Goal: Task Accomplishment & Management: Manage account settings

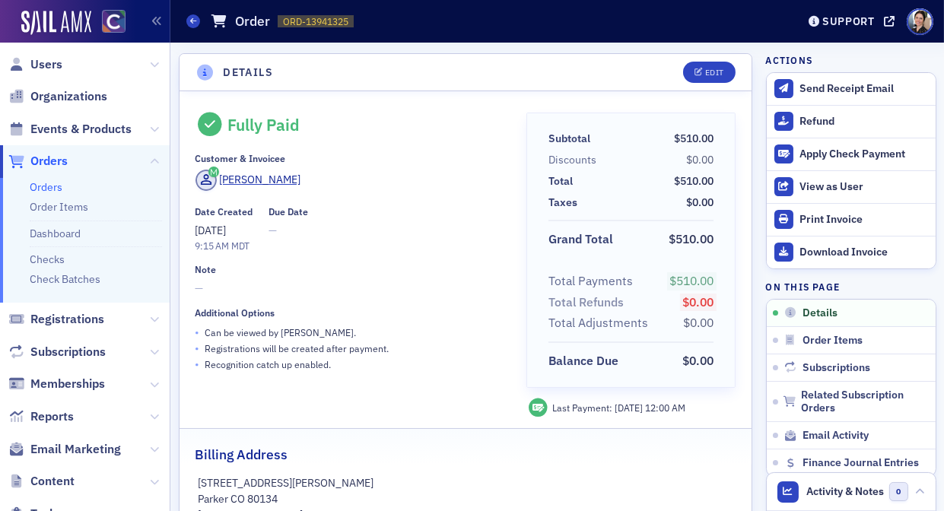
click at [54, 159] on span "Orders" at bounding box center [48, 161] width 37 height 17
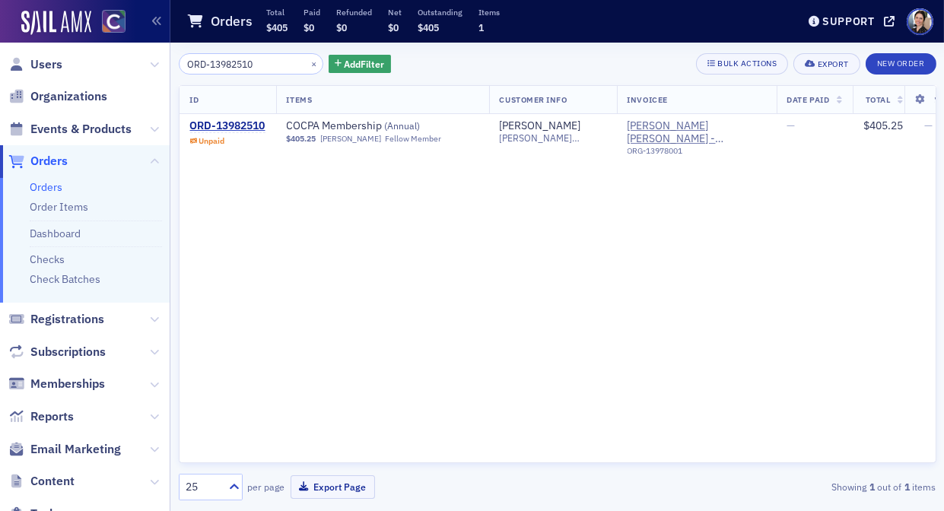
type input "ORD-13982510"
click at [229, 123] on div "ORD-13982510" at bounding box center [227, 126] width 75 height 14
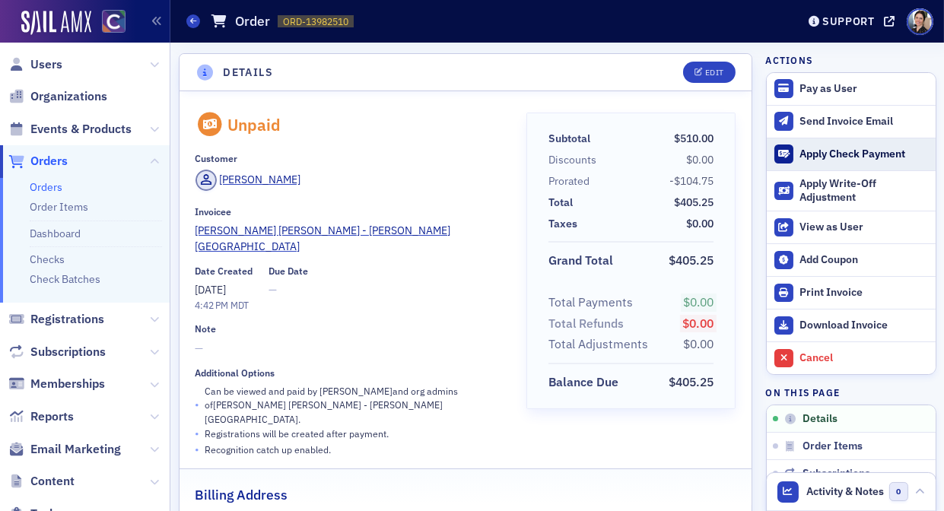
click at [836, 150] on div "Apply Check Payment" at bounding box center [863, 155] width 128 height 14
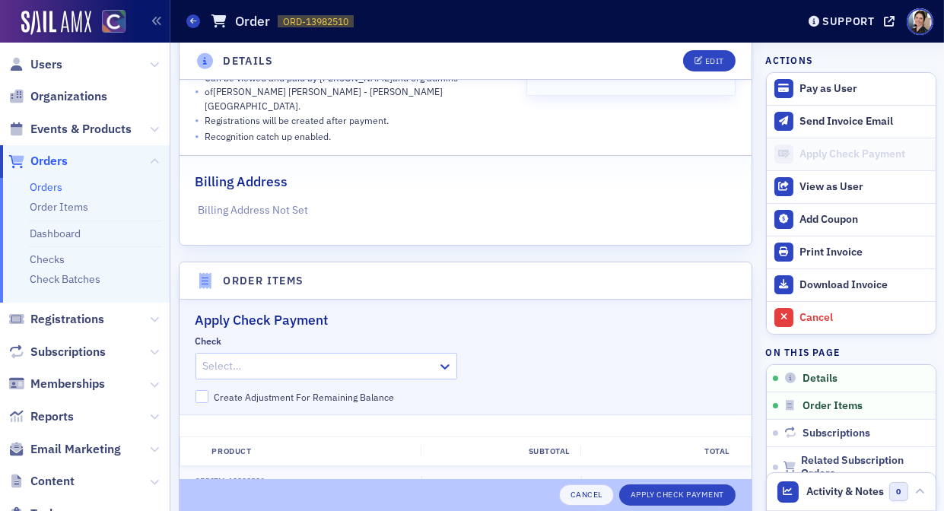
scroll to position [494, 0]
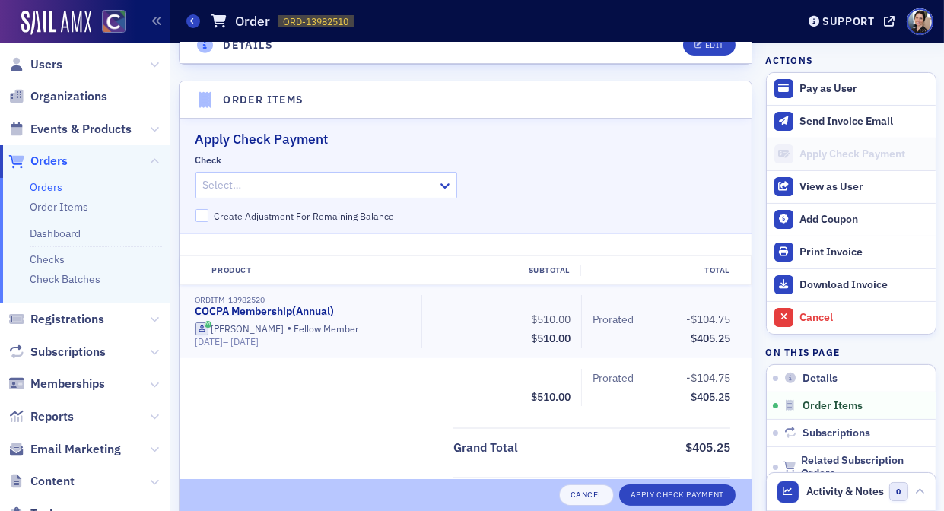
click at [381, 176] on div at bounding box center [318, 185] width 235 height 19
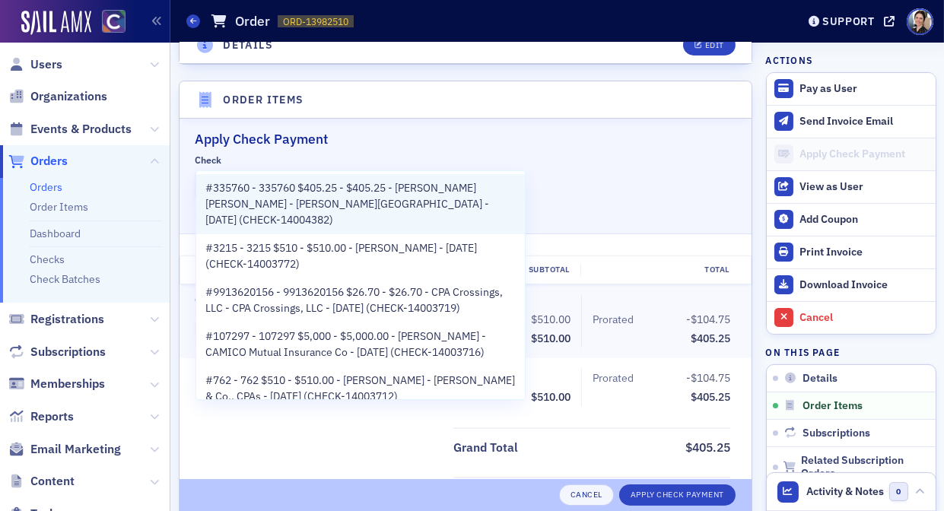
click at [371, 198] on span "#335760 - 335760 $405.25 - $405.25 - Catherine Wargnier - Plante Moran - Ann Ar…" at bounding box center [360, 204] width 310 height 48
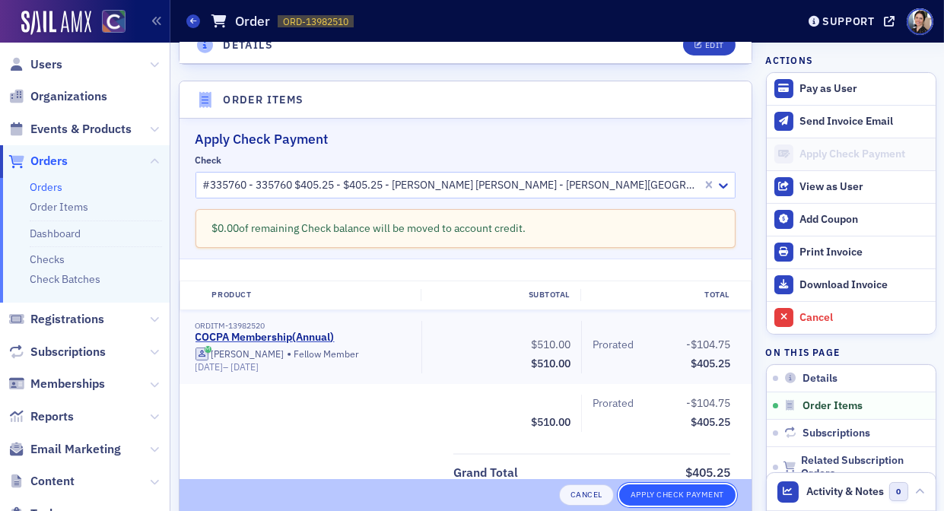
click at [677, 490] on button "Apply Check Payment" at bounding box center [677, 494] width 116 height 21
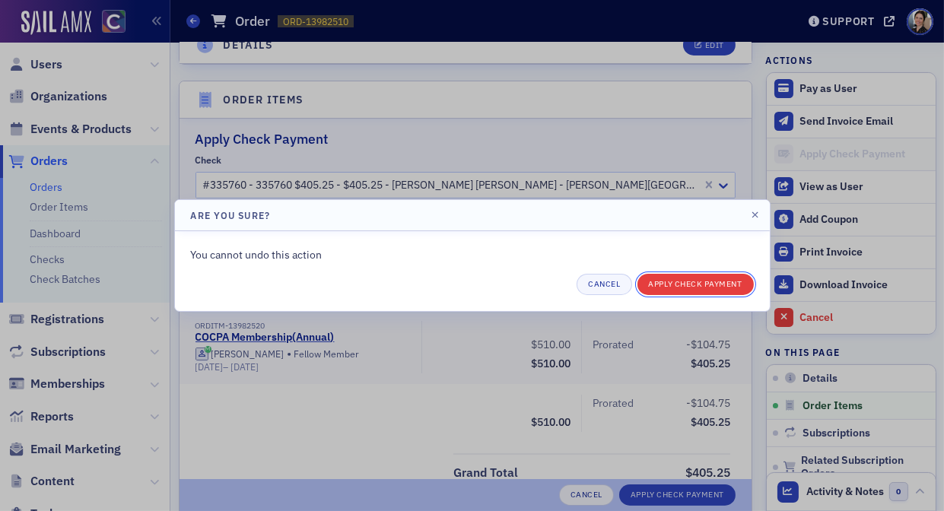
click at [687, 289] on button "Apply Check Payment" at bounding box center [695, 284] width 116 height 21
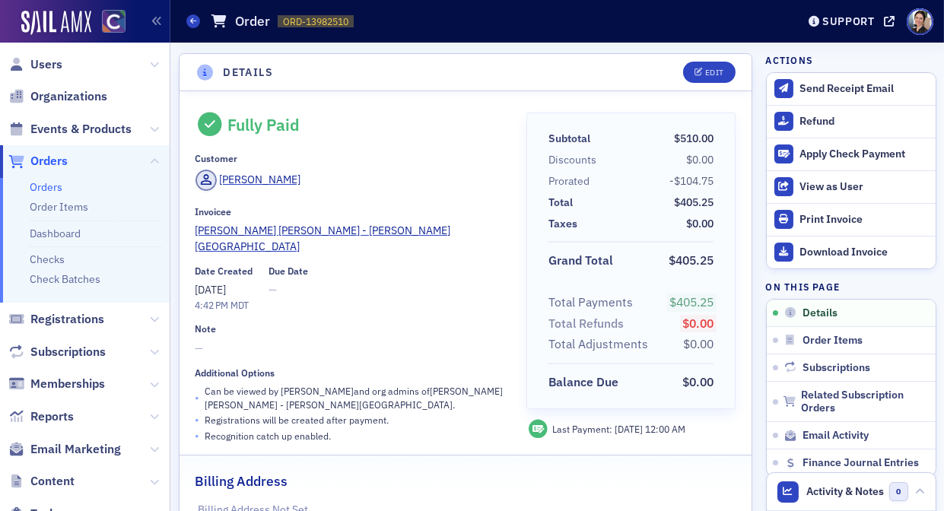
drag, startPoint x: 403, startPoint y: 246, endPoint x: 390, endPoint y: 271, distance: 28.2
click at [402, 246] on div "Fully Paid Customer [PERSON_NAME] Invoicee [PERSON_NAME] [PERSON_NAME] - [PERSO…" at bounding box center [350, 279] width 310 height 332
click at [62, 161] on span "Orders" at bounding box center [48, 161] width 37 height 17
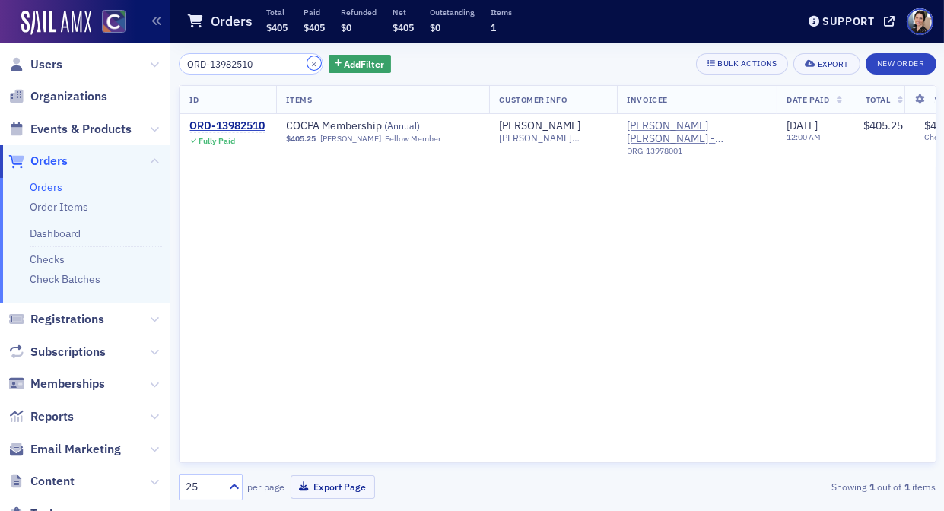
drag, startPoint x: 299, startPoint y: 60, endPoint x: 259, endPoint y: 64, distance: 39.7
click at [307, 60] on button "×" at bounding box center [314, 63] width 14 height 14
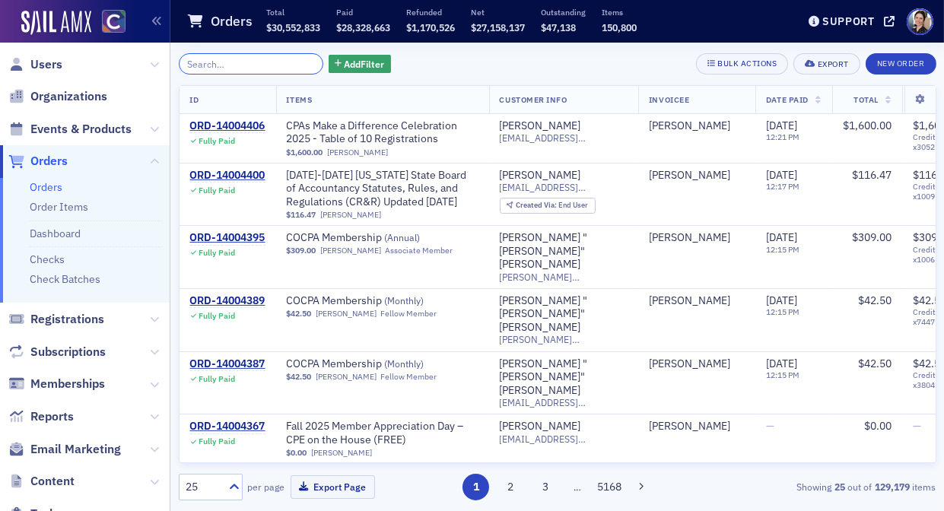
paste input "ORD-14003966"
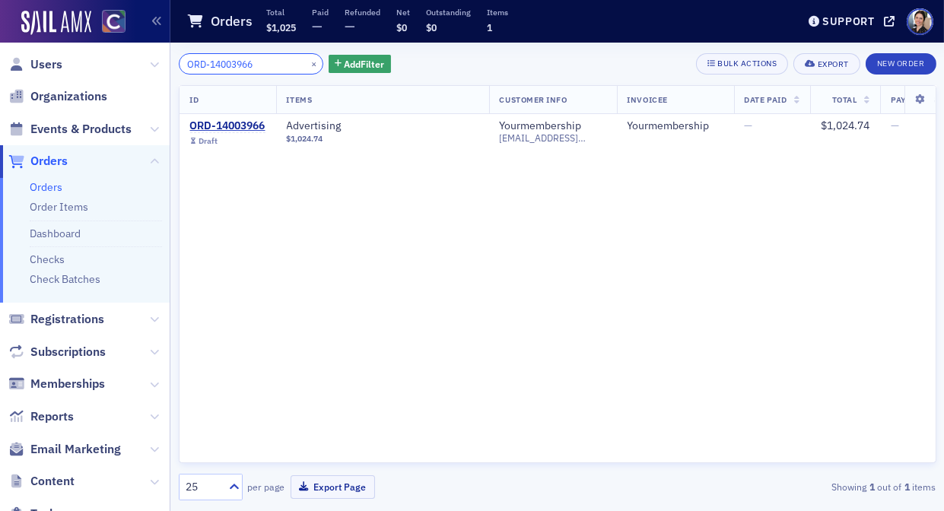
type input "ORD-14003966"
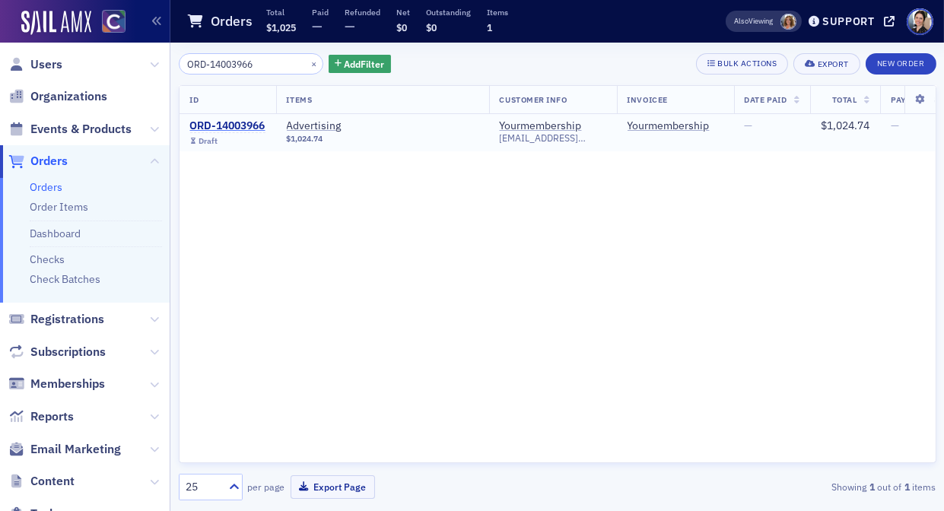
click at [236, 122] on div "ORD-14003966" at bounding box center [227, 126] width 75 height 14
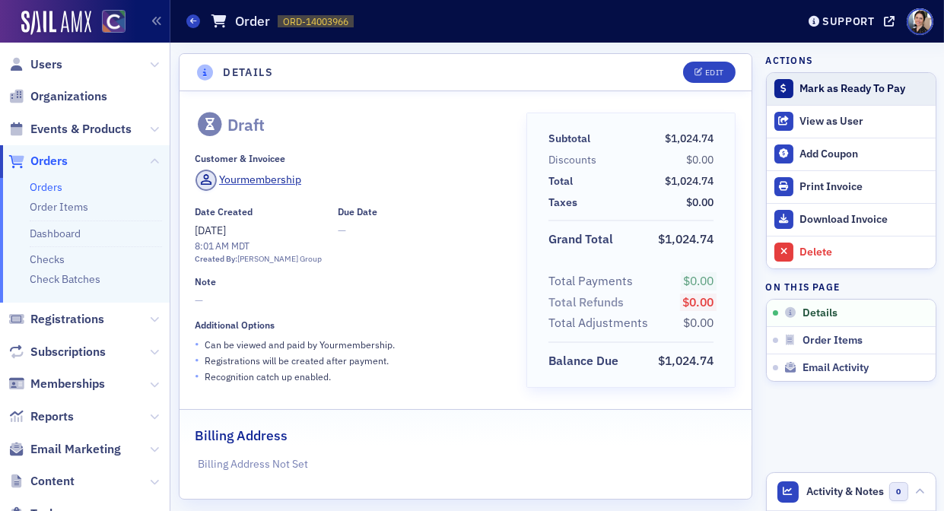
click at [844, 88] on div "Mark as Ready To Pay" at bounding box center [863, 89] width 128 height 14
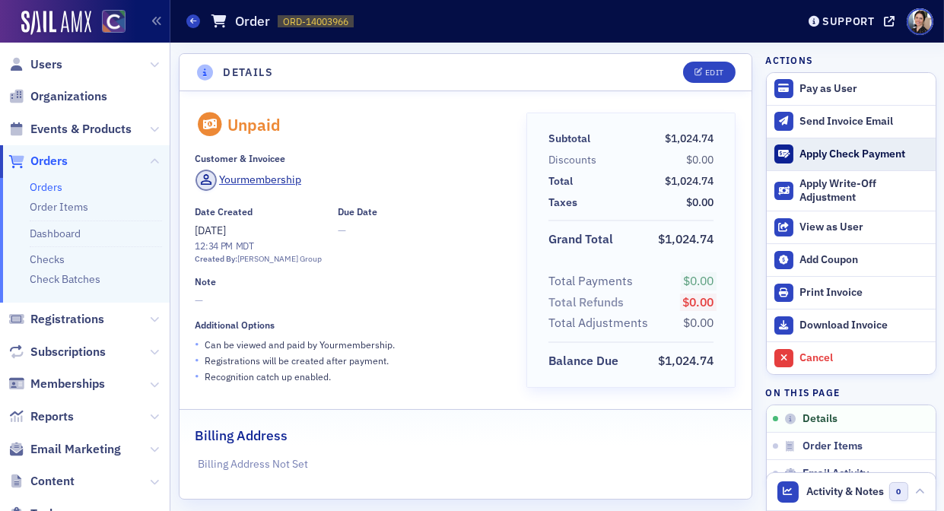
click at [853, 152] on div "Apply Check Payment" at bounding box center [863, 155] width 128 height 14
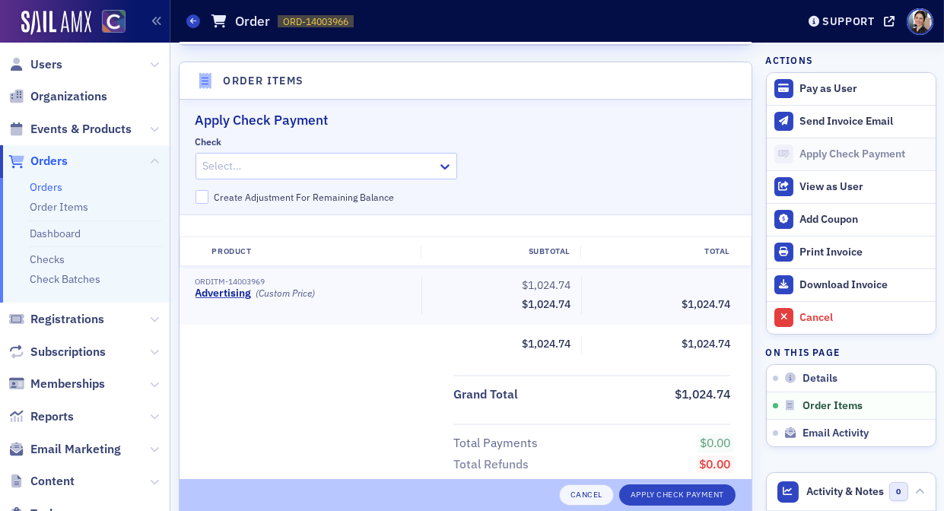
scroll to position [465, 0]
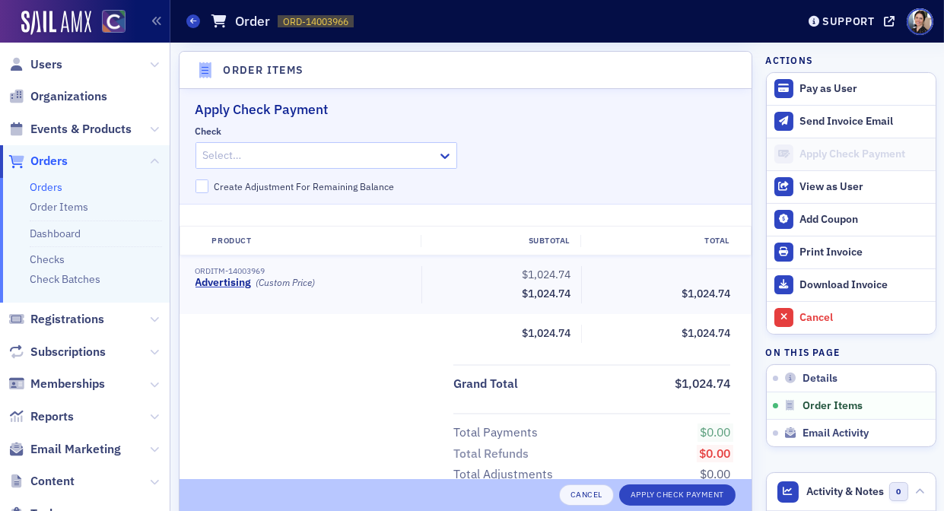
click at [385, 152] on div at bounding box center [318, 155] width 235 height 19
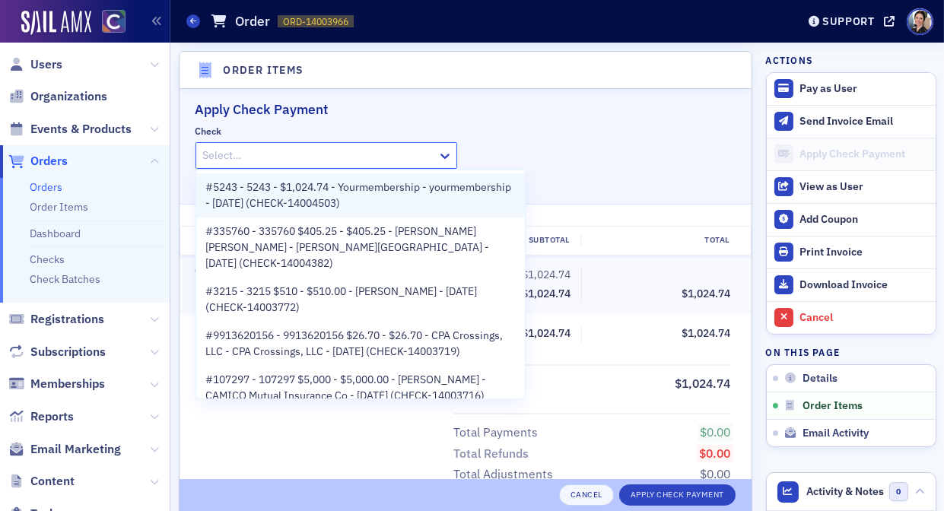
click at [313, 191] on span "#5243 - 5243 - $1,024.74 - Yourmembership - yourmembership - [DATE] (CHECK-1400…" at bounding box center [360, 195] width 310 height 32
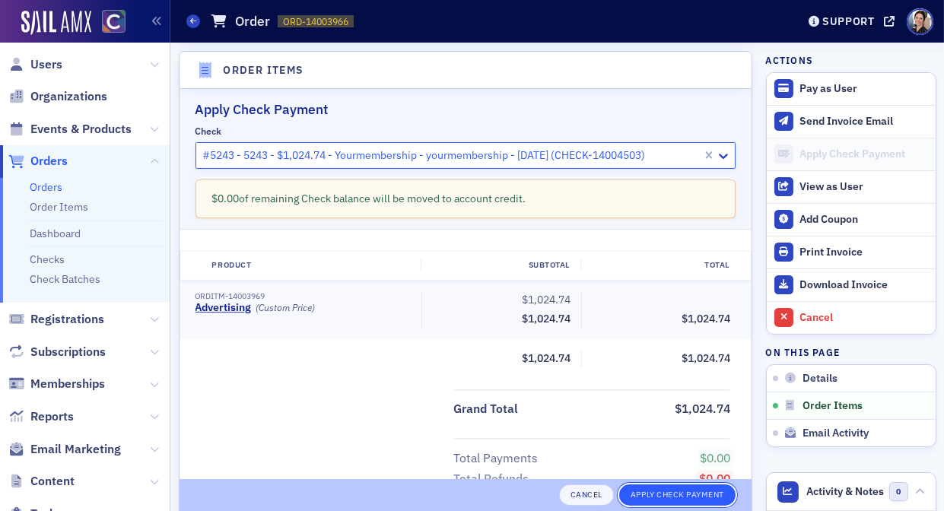
click at [665, 494] on button "Apply Check Payment" at bounding box center [677, 494] width 116 height 21
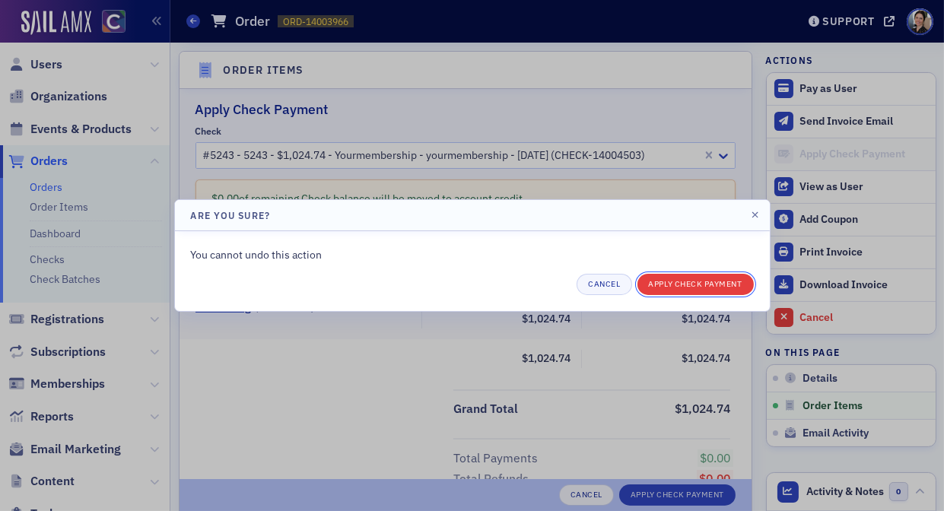
click at [692, 283] on button "Apply Check Payment" at bounding box center [695, 284] width 116 height 21
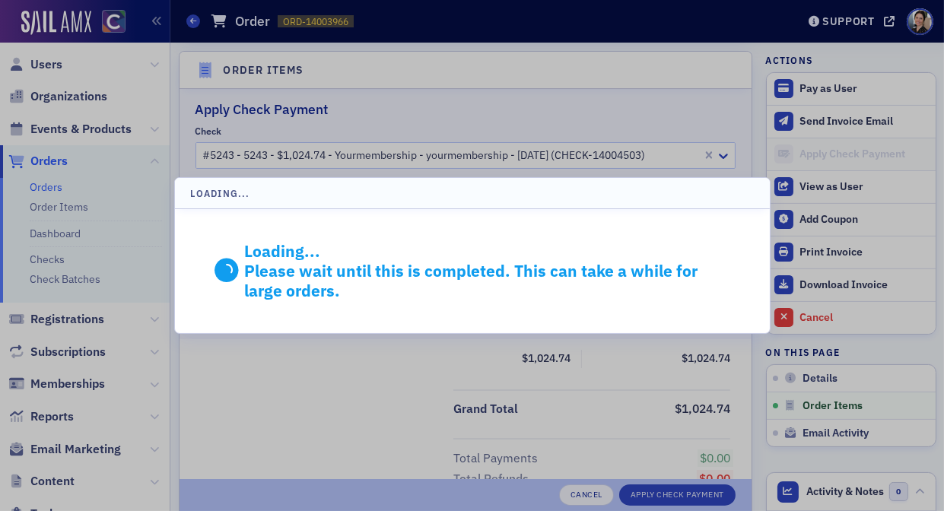
scroll to position [458, 0]
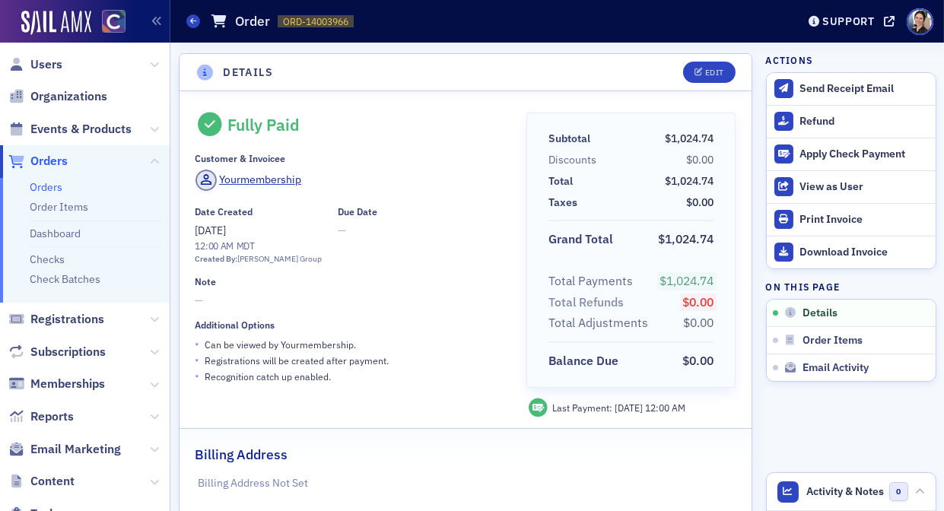
click at [64, 162] on span "Orders" at bounding box center [48, 161] width 37 height 17
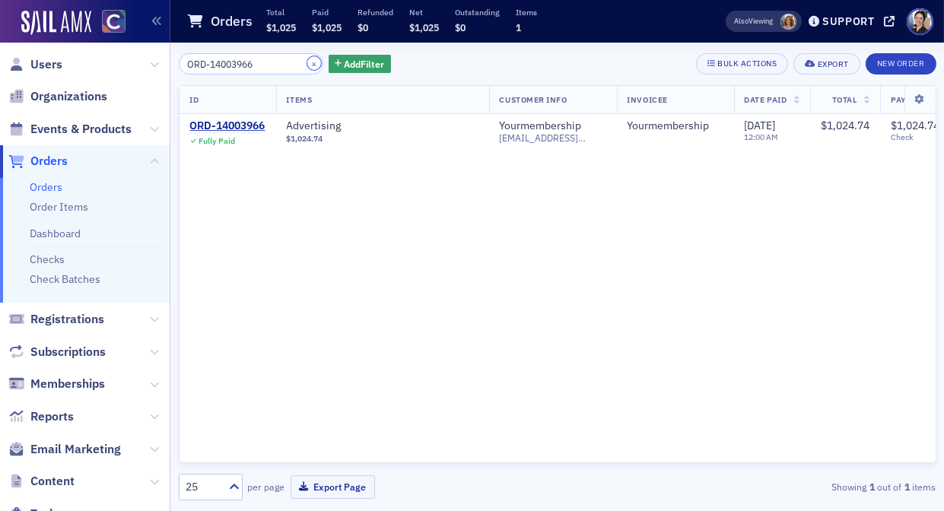
drag, startPoint x: 301, startPoint y: 63, endPoint x: 276, endPoint y: 64, distance: 25.1
click at [307, 63] on button "×" at bounding box center [314, 63] width 14 height 14
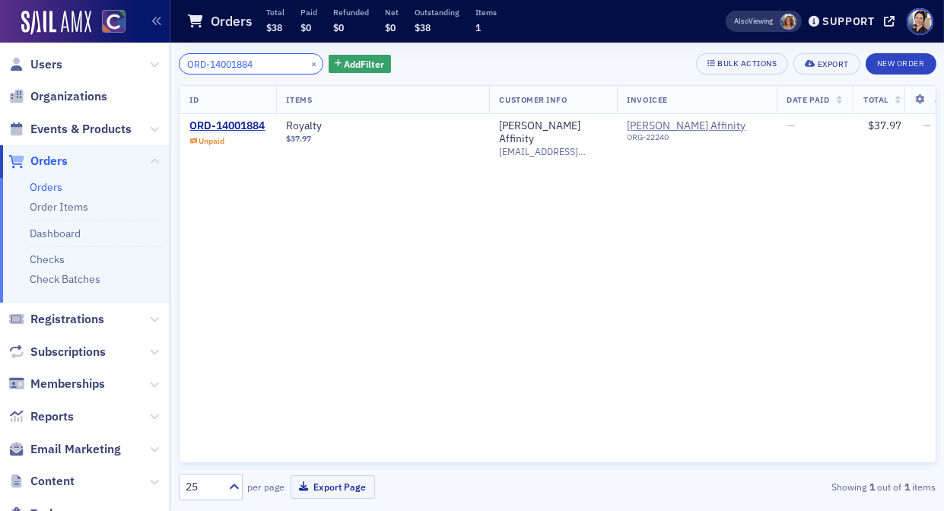
type input "ORD-14001884"
click at [221, 126] on div "ORD-14001884" at bounding box center [227, 126] width 75 height 14
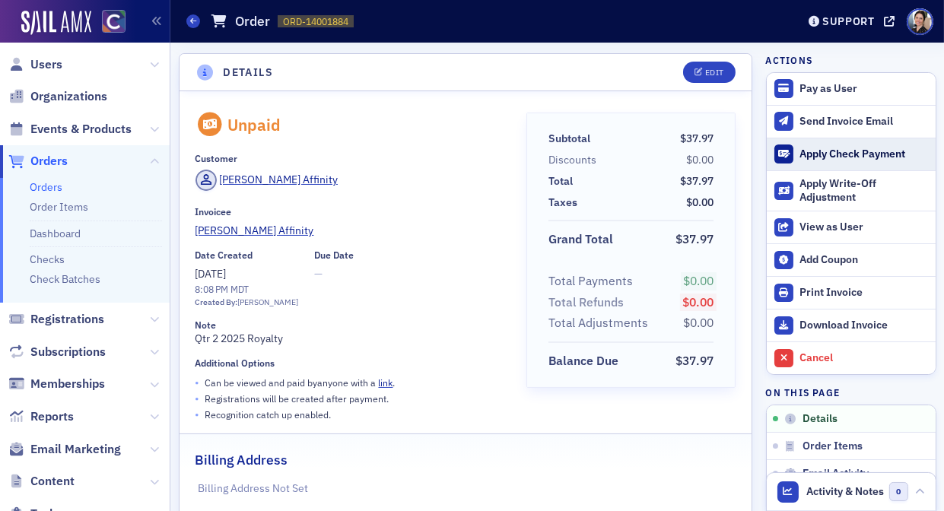
click at [830, 154] on div "Apply Check Payment" at bounding box center [863, 155] width 128 height 14
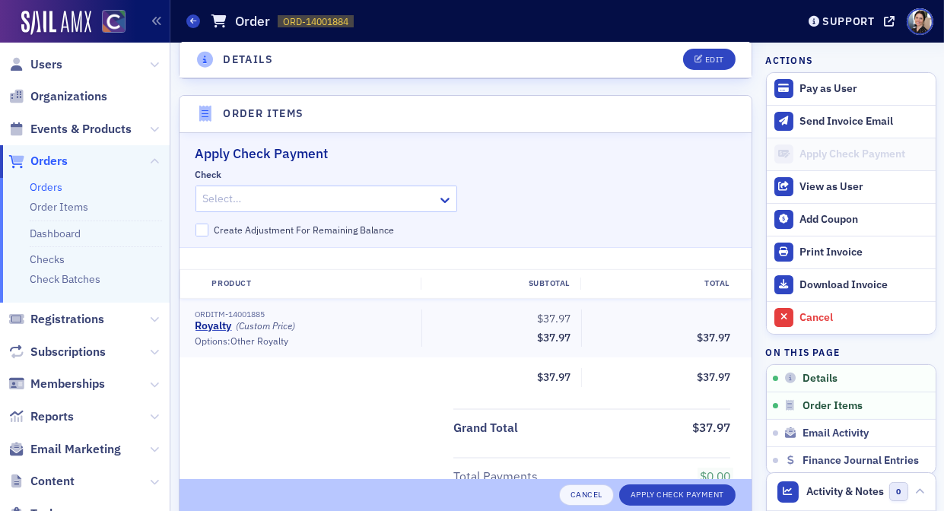
scroll to position [489, 0]
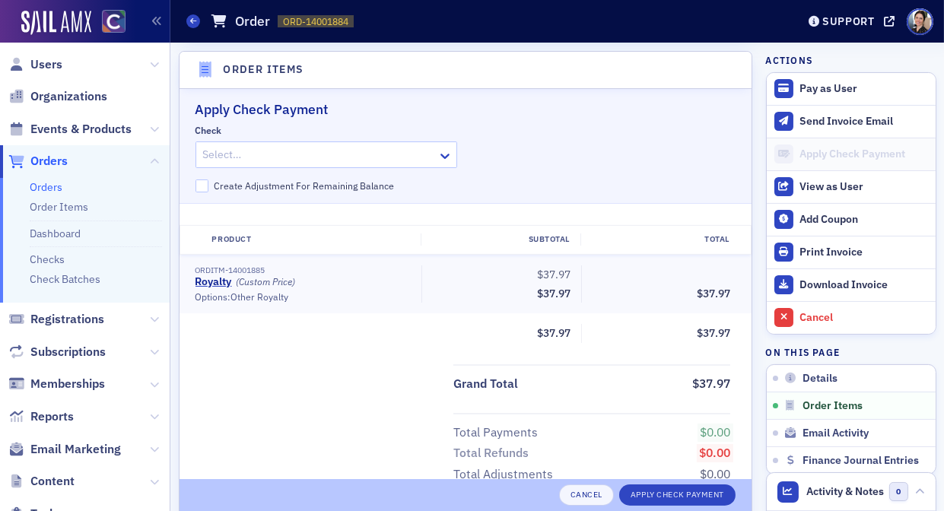
click at [296, 155] on div at bounding box center [318, 154] width 235 height 19
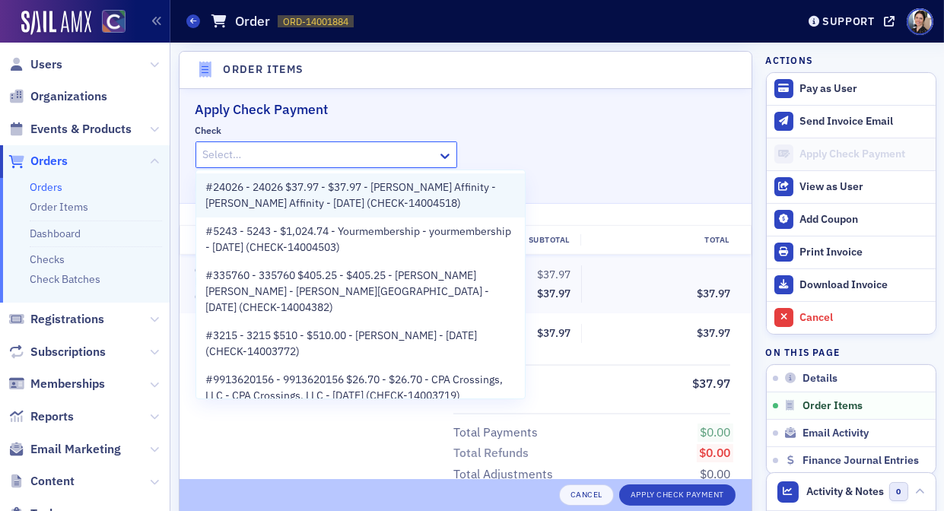
click at [326, 198] on span "#24026 - 24026 $37.97 - $37.97 - Gallagher Affinity - Gallagher Affinity - 8/15…" at bounding box center [360, 195] width 310 height 32
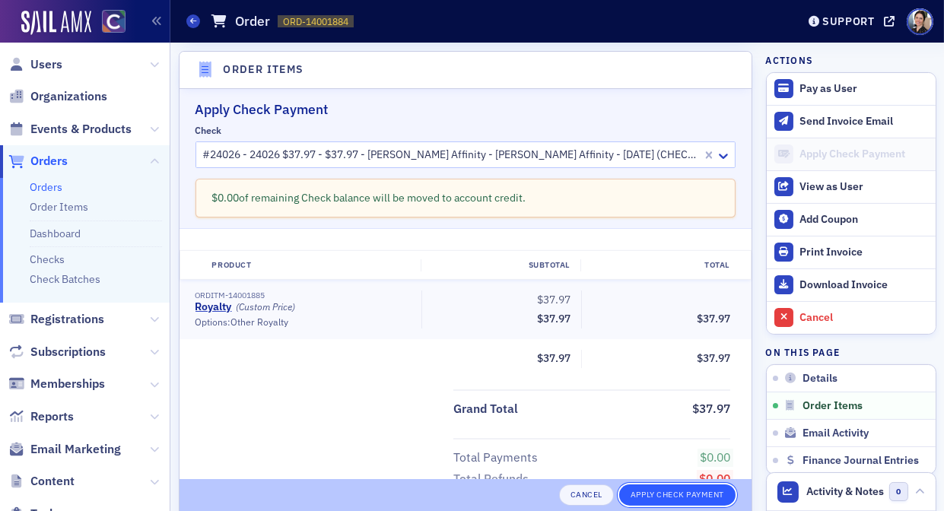
click at [677, 495] on button "Apply Check Payment" at bounding box center [677, 494] width 116 height 21
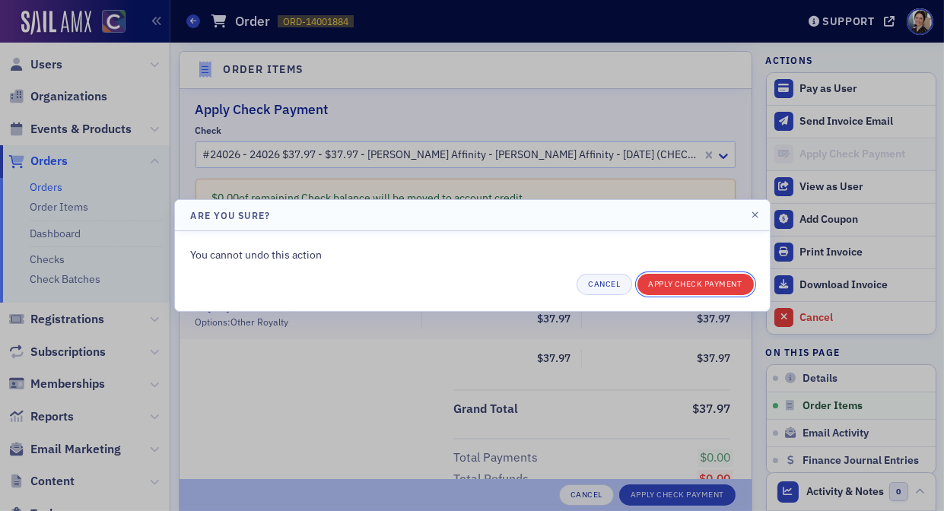
click at [680, 283] on button "Apply Check Payment" at bounding box center [695, 284] width 116 height 21
